Goal: Information Seeking & Learning: Learn about a topic

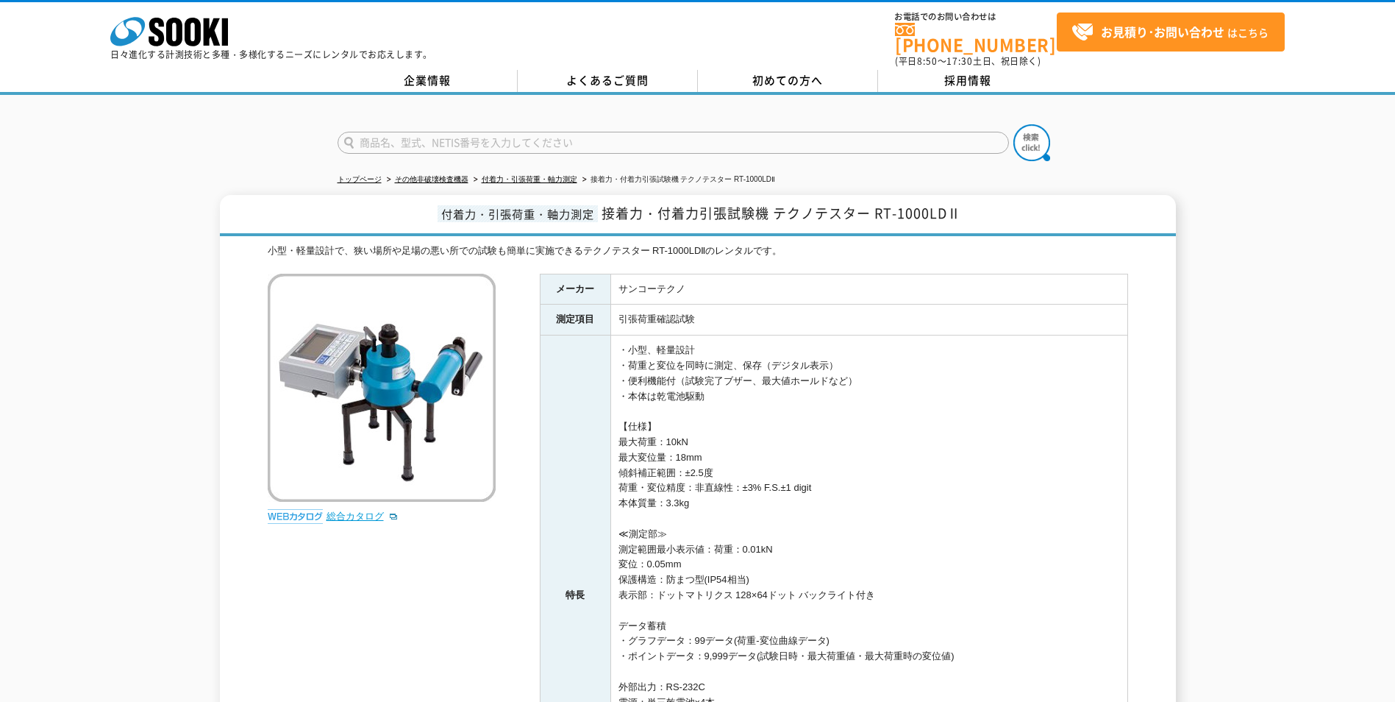
click at [363, 510] on link "総合カタログ" at bounding box center [363, 515] width 72 height 11
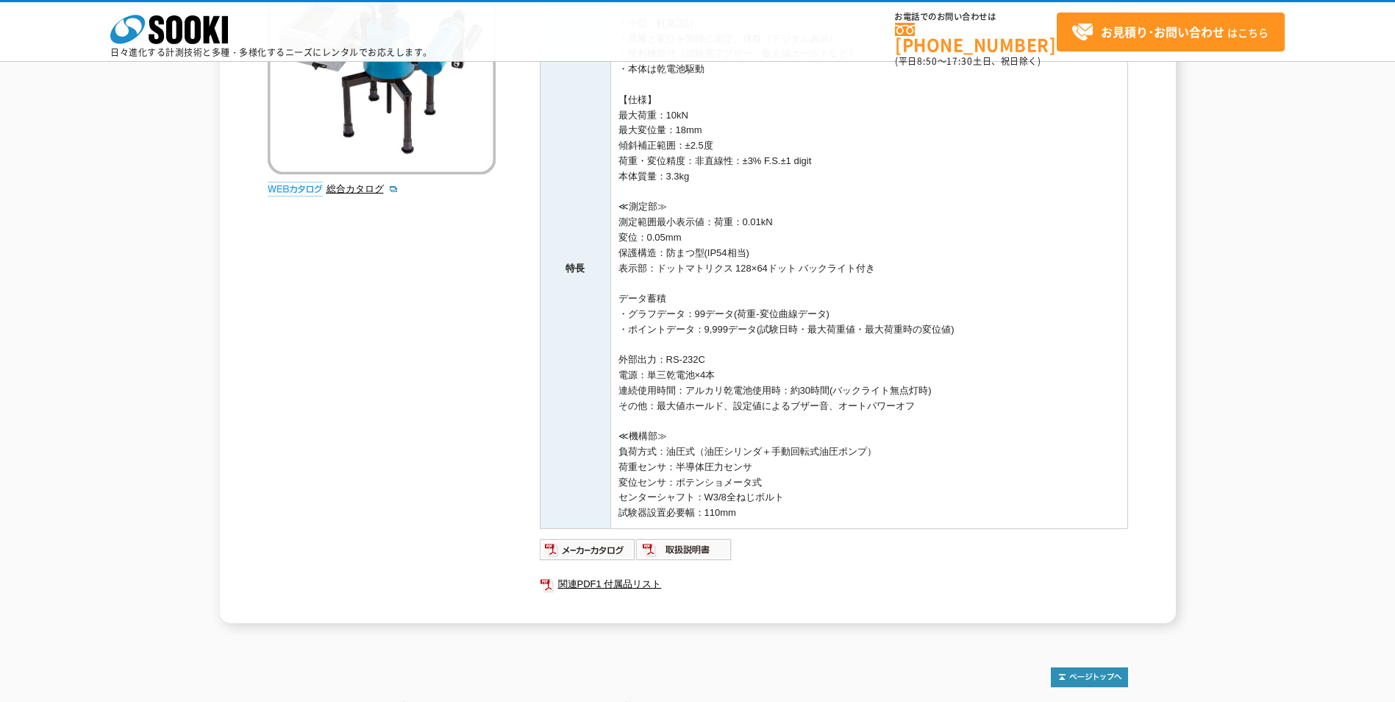
scroll to position [390, 0]
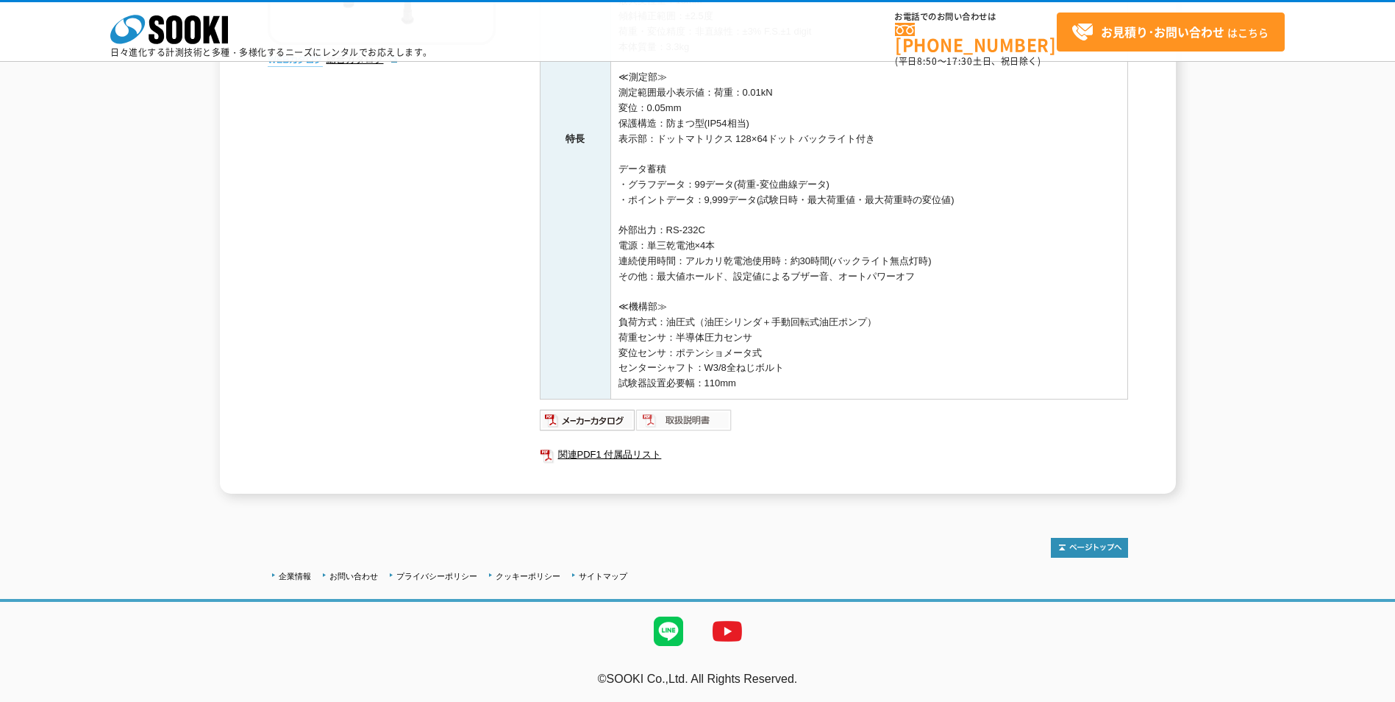
click at [699, 425] on img at bounding box center [684, 420] width 96 height 24
click at [599, 426] on img at bounding box center [588, 420] width 96 height 24
click at [631, 448] on link "関連PDF1 付属品リスト" at bounding box center [834, 454] width 588 height 19
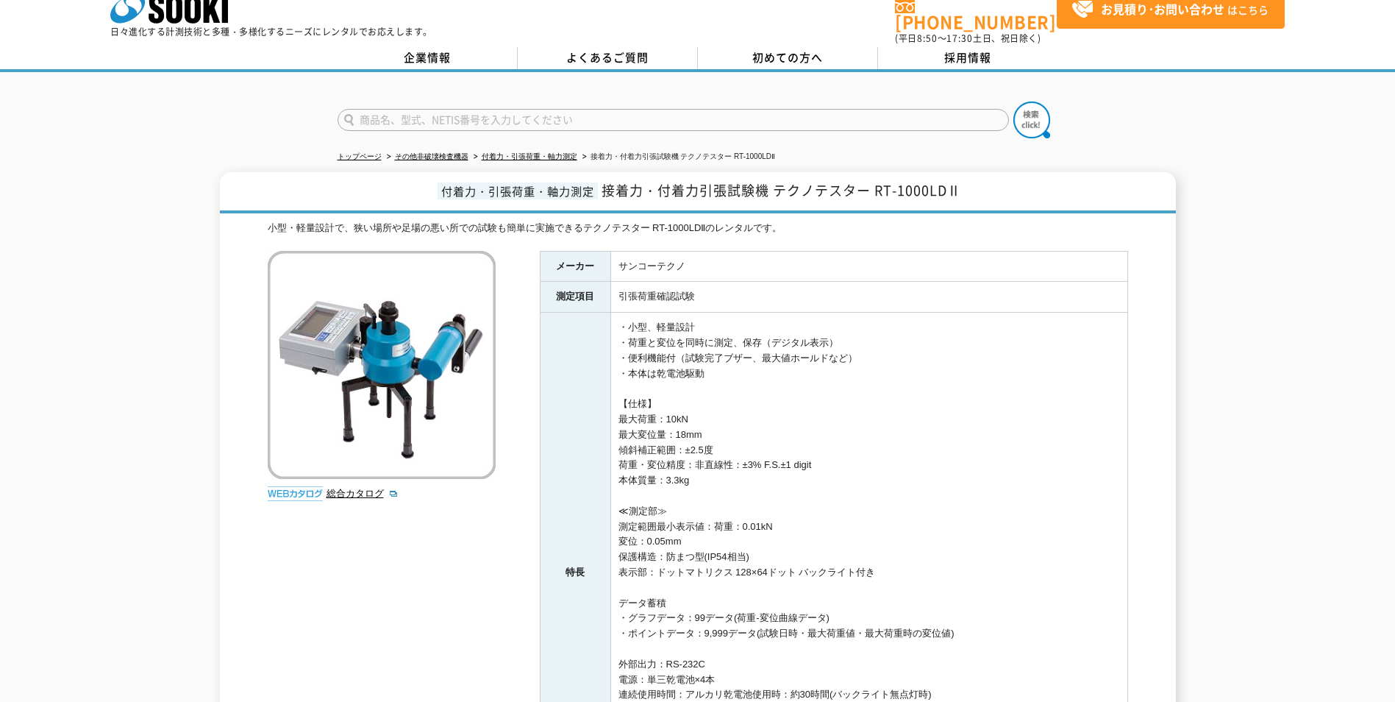
scroll to position [0, 0]
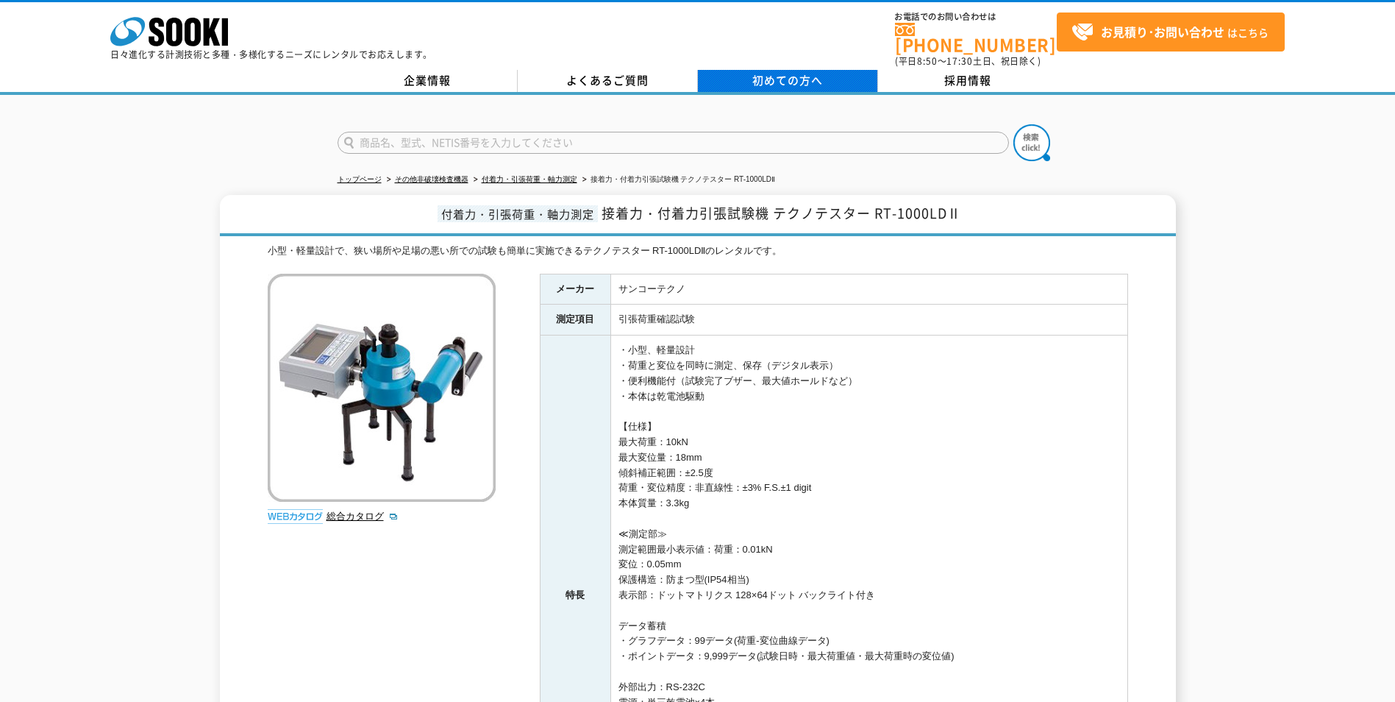
click at [794, 72] on span "初めての方へ" at bounding box center [787, 80] width 71 height 16
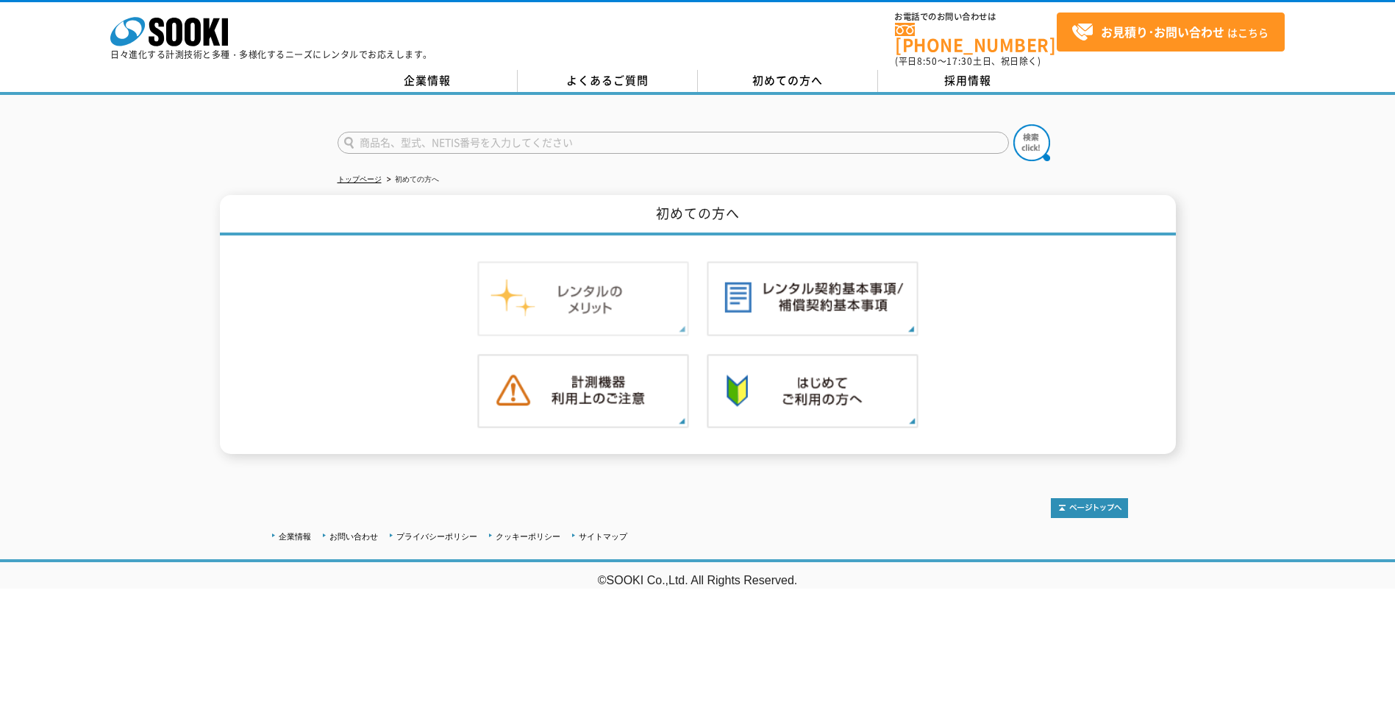
click at [634, 305] on img at bounding box center [583, 298] width 212 height 75
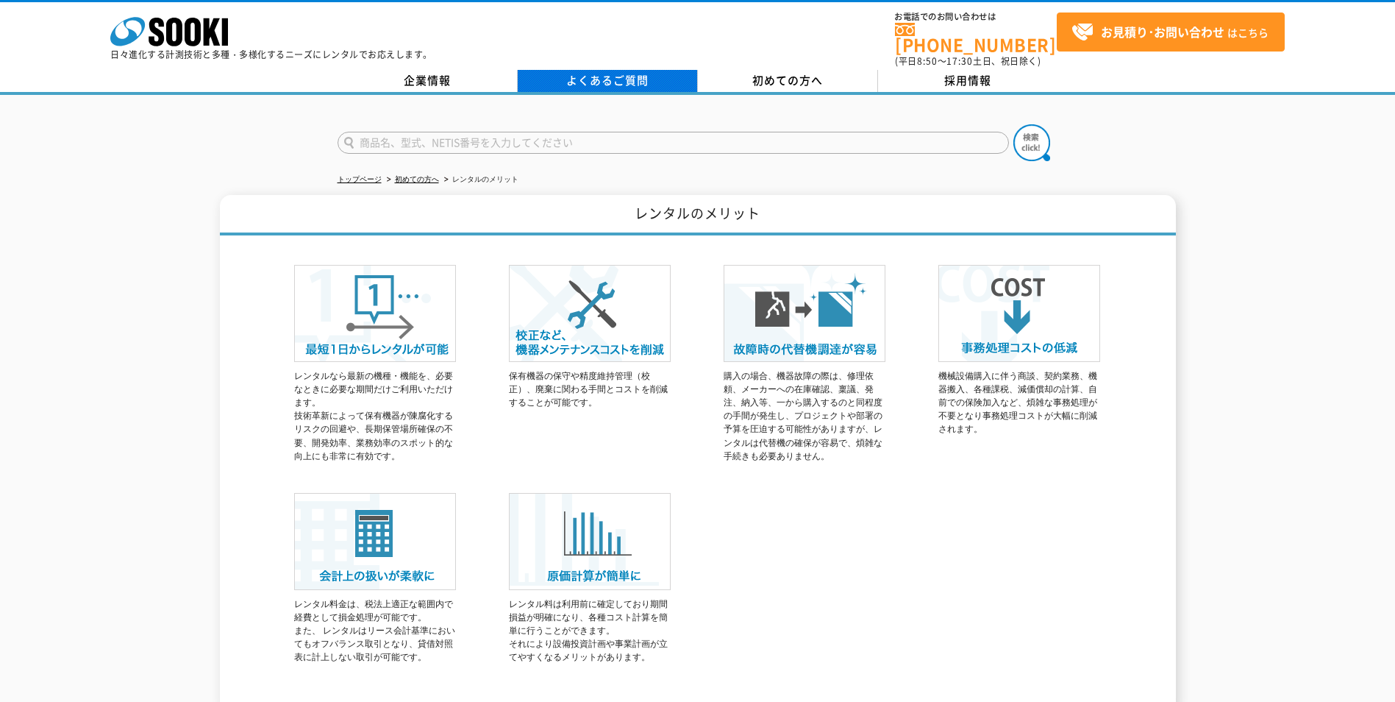
click at [643, 73] on link "よくあるご質問" at bounding box center [608, 81] width 180 height 22
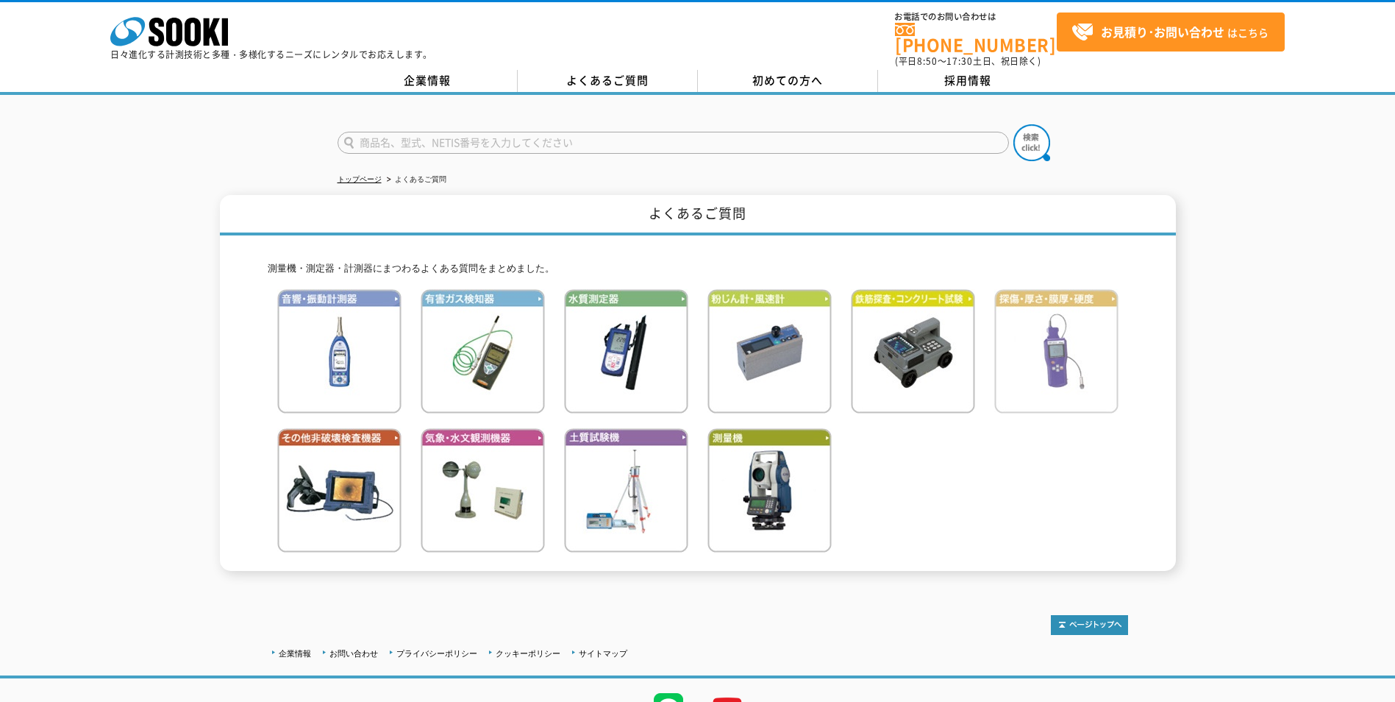
click at [1108, 379] on img at bounding box center [1056, 351] width 124 height 124
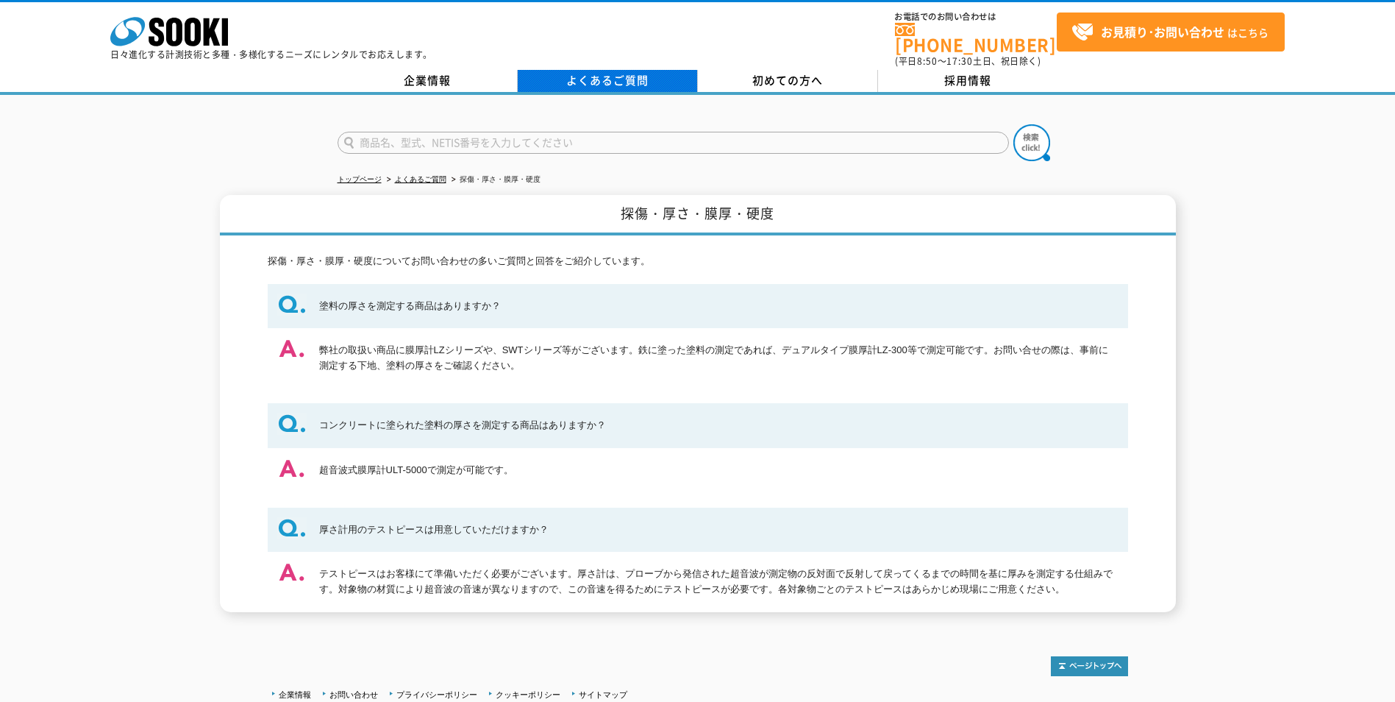
click at [568, 70] on link "よくあるご質問" at bounding box center [608, 81] width 180 height 22
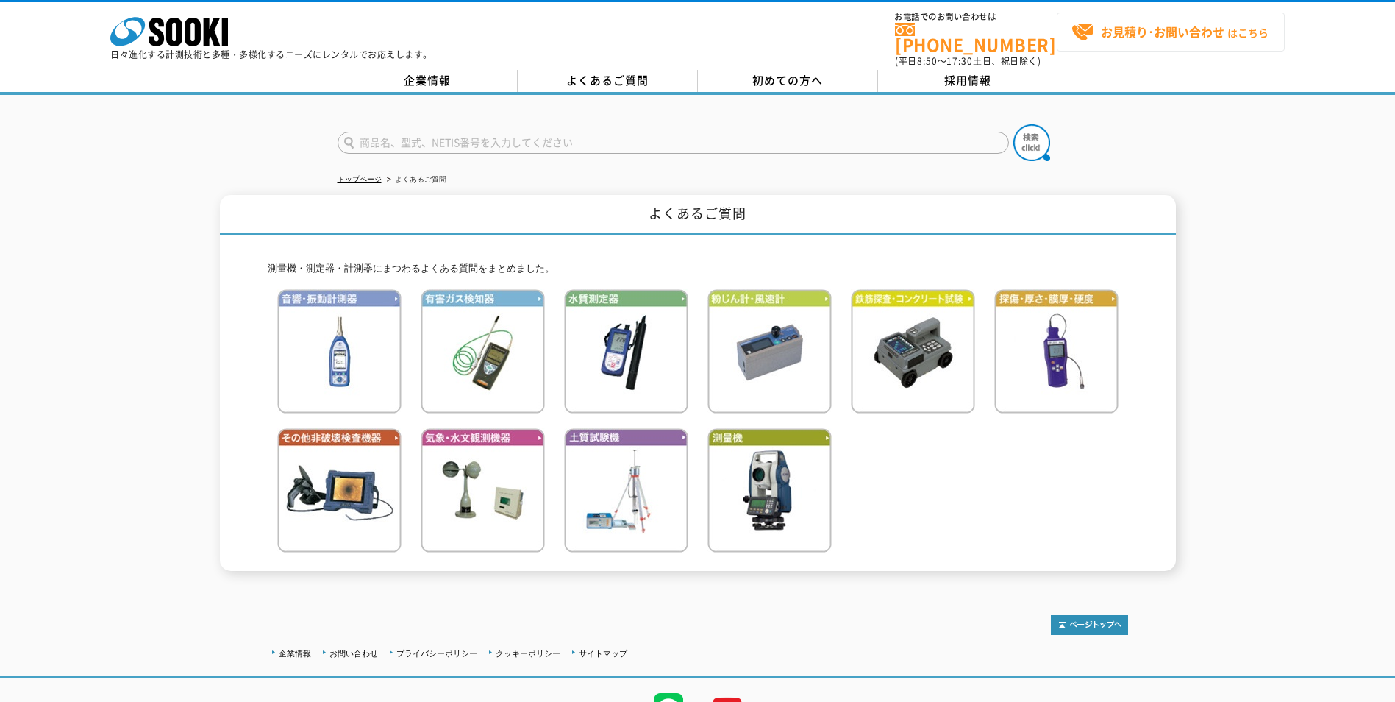
click at [1153, 27] on strong "お見積り･お問い合わせ" at bounding box center [1163, 32] width 124 height 18
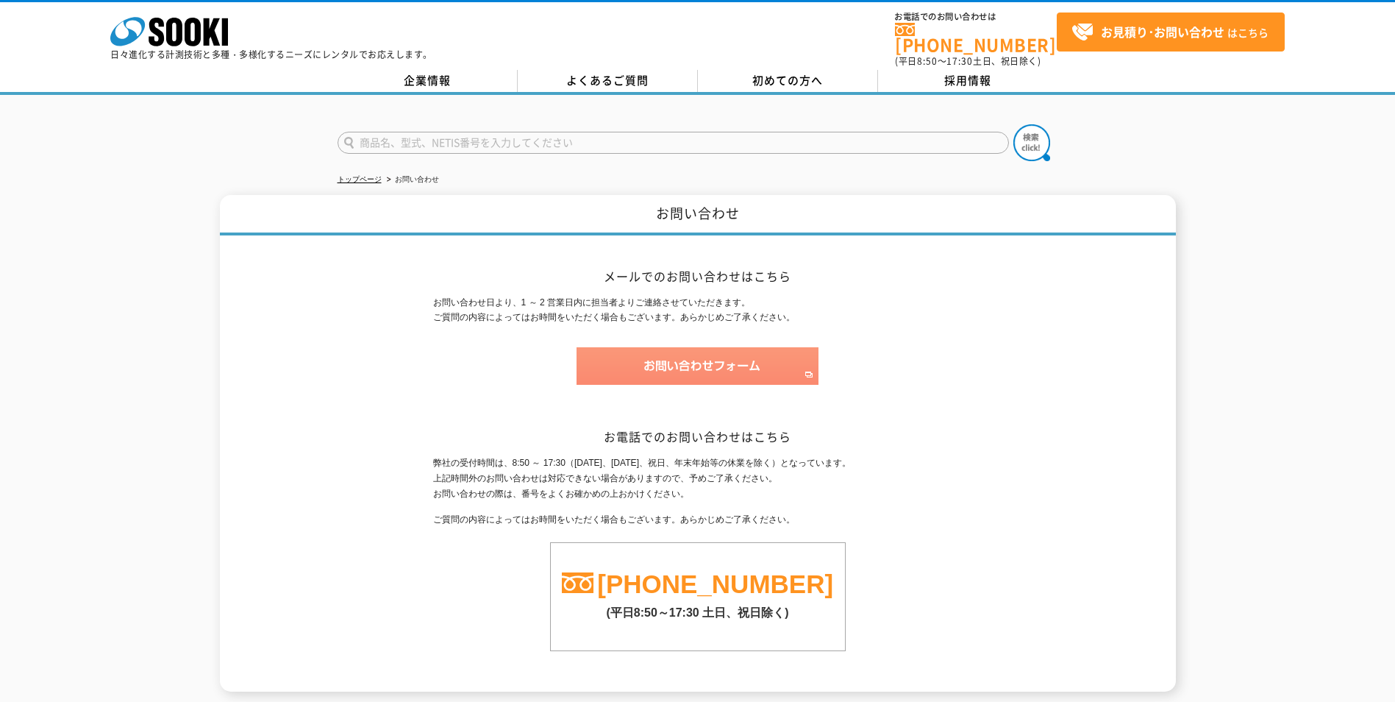
click at [731, 351] on img at bounding box center [698, 366] width 242 height 38
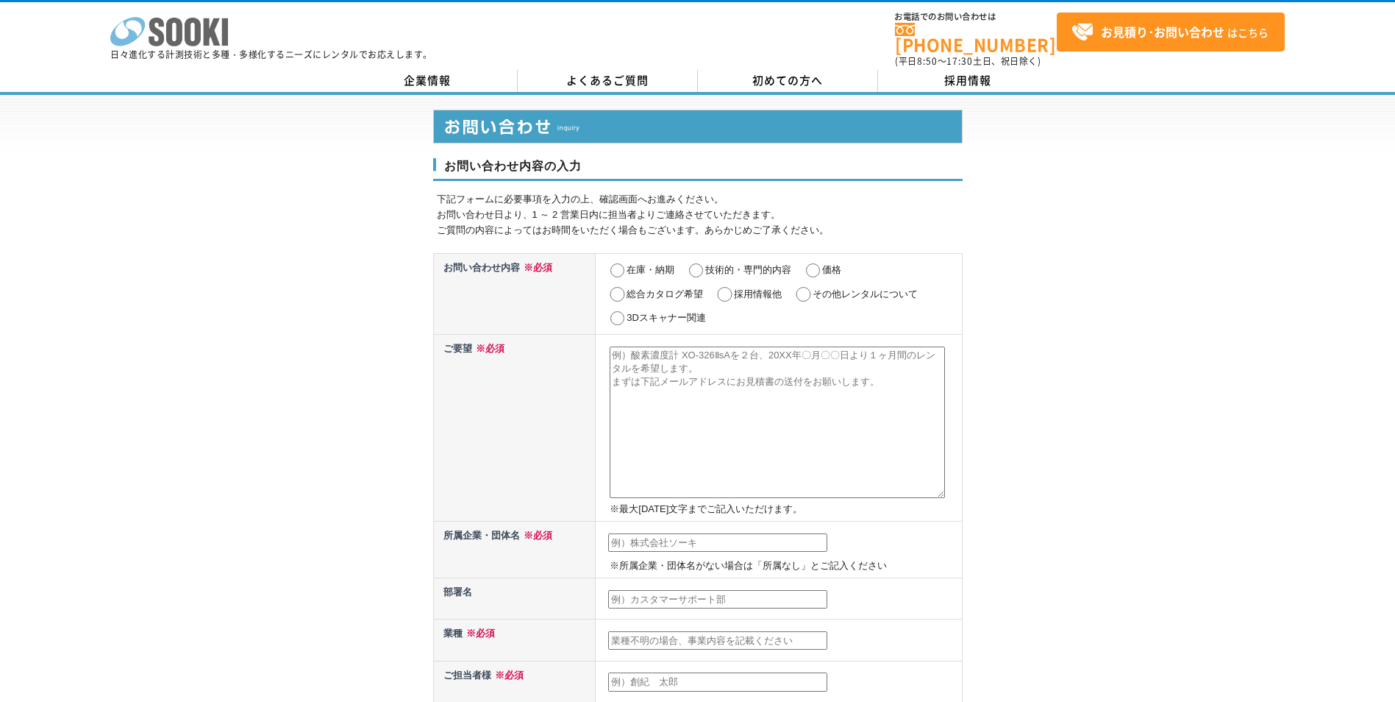
click at [217, 29] on icon "株式会社 ソーキ" at bounding box center [169, 31] width 118 height 29
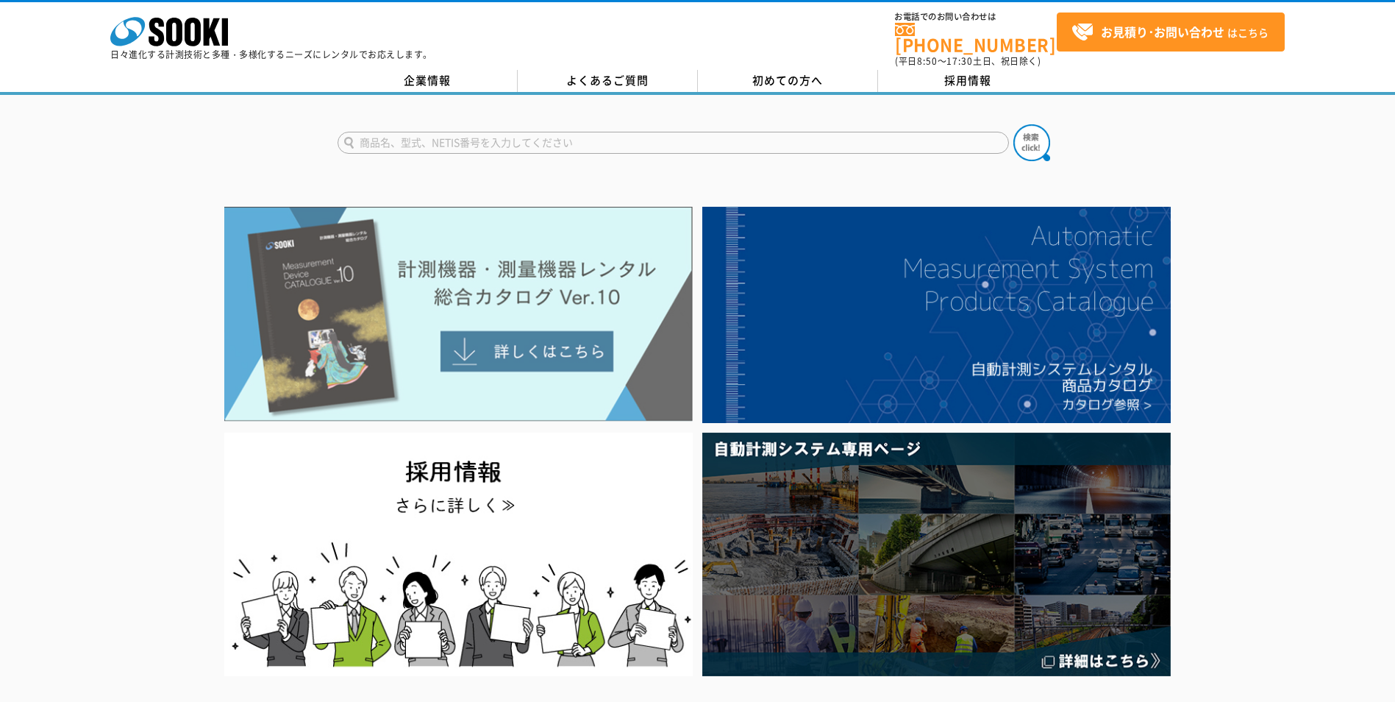
click at [488, 250] on img at bounding box center [458, 314] width 469 height 215
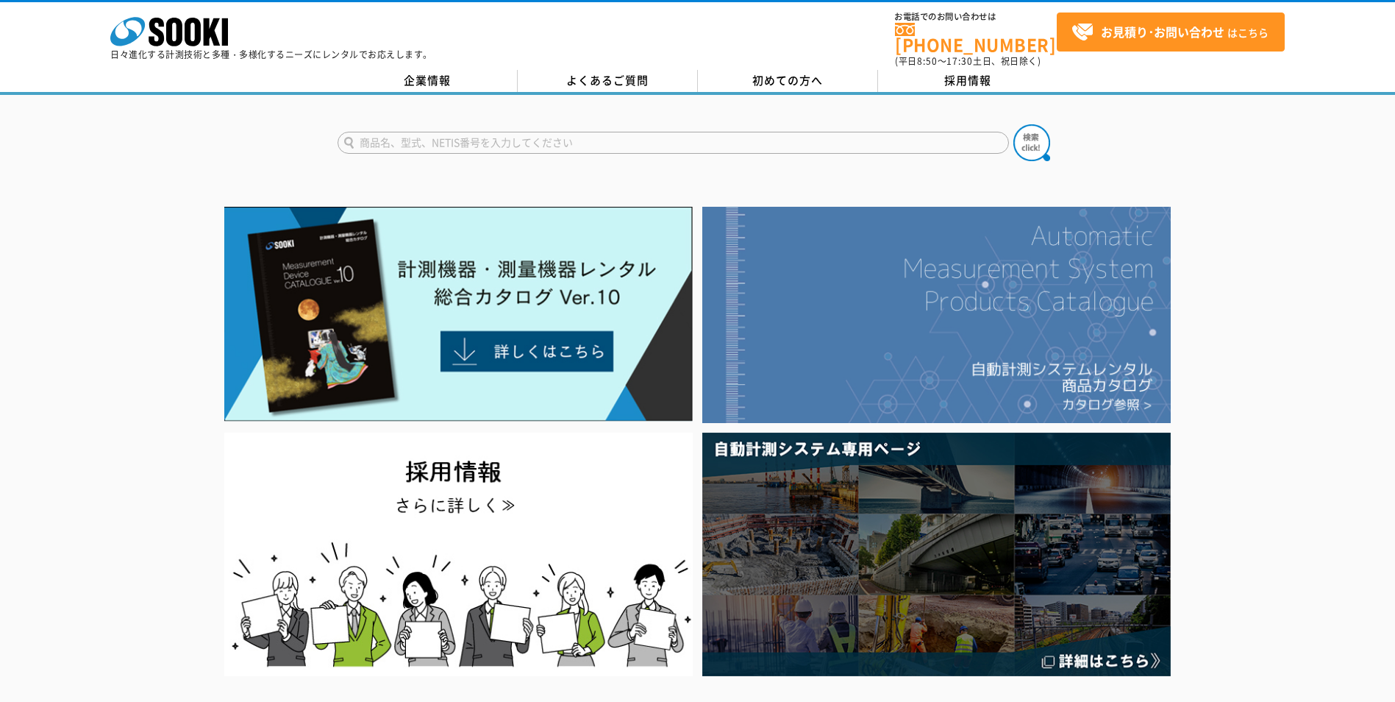
click at [956, 341] on img at bounding box center [936, 315] width 469 height 216
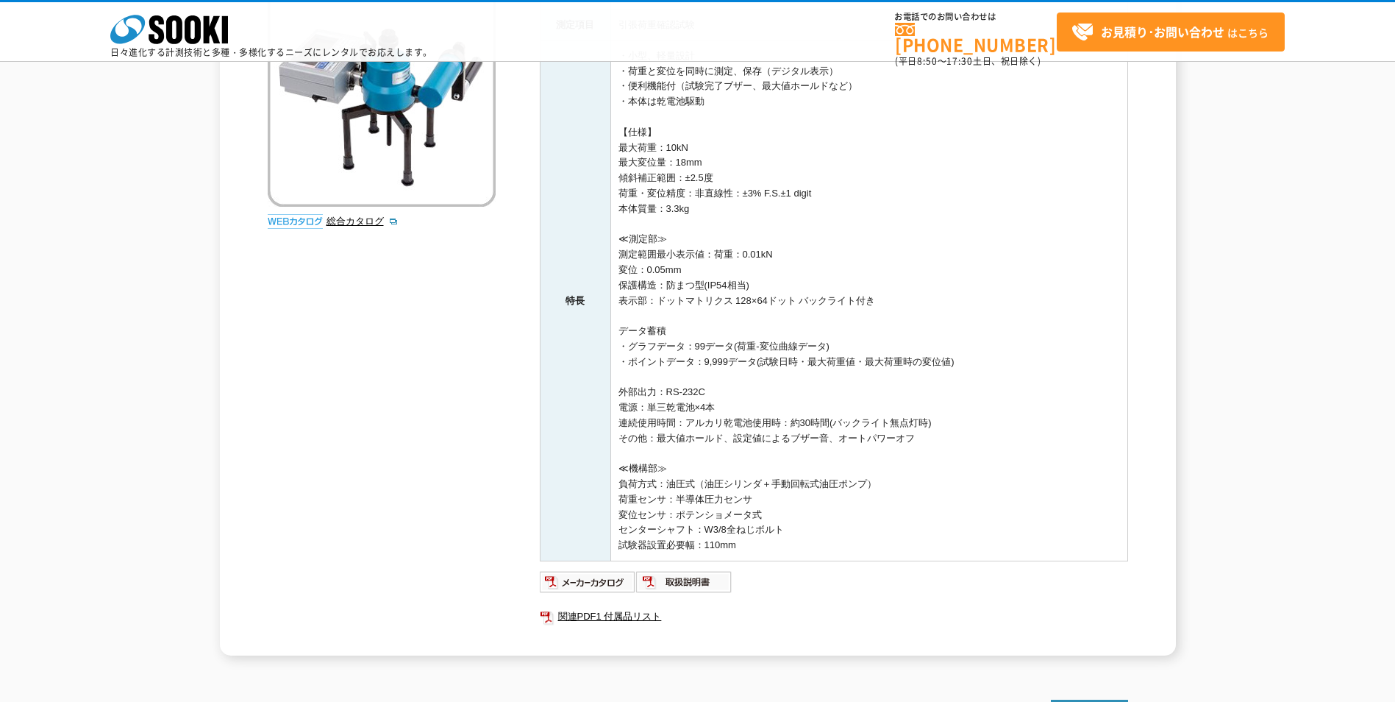
scroll to position [294, 0]
